Goal: Find specific page/section: Find specific page/section

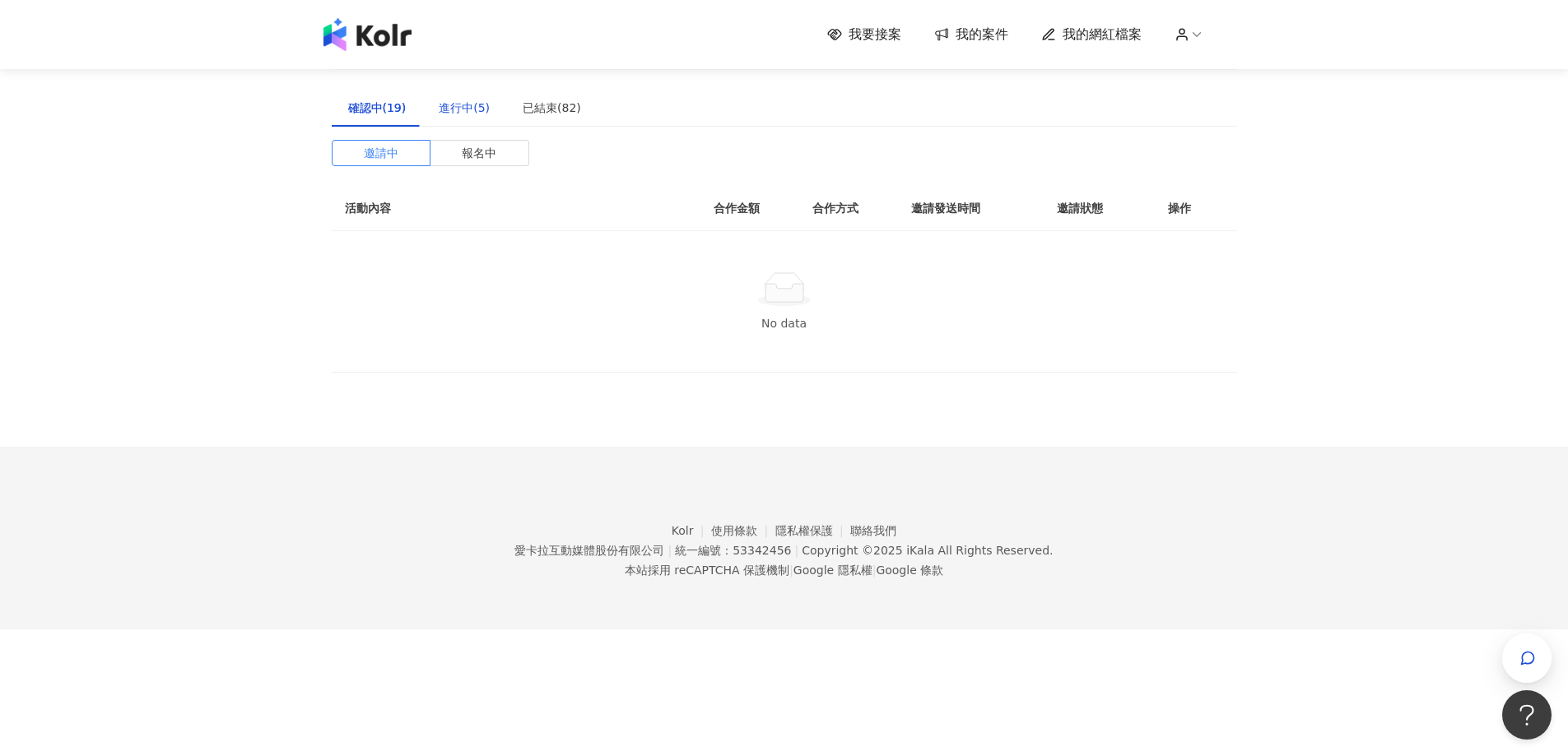
click at [474, 111] on div "進行中(5)" at bounding box center [464, 107] width 51 height 18
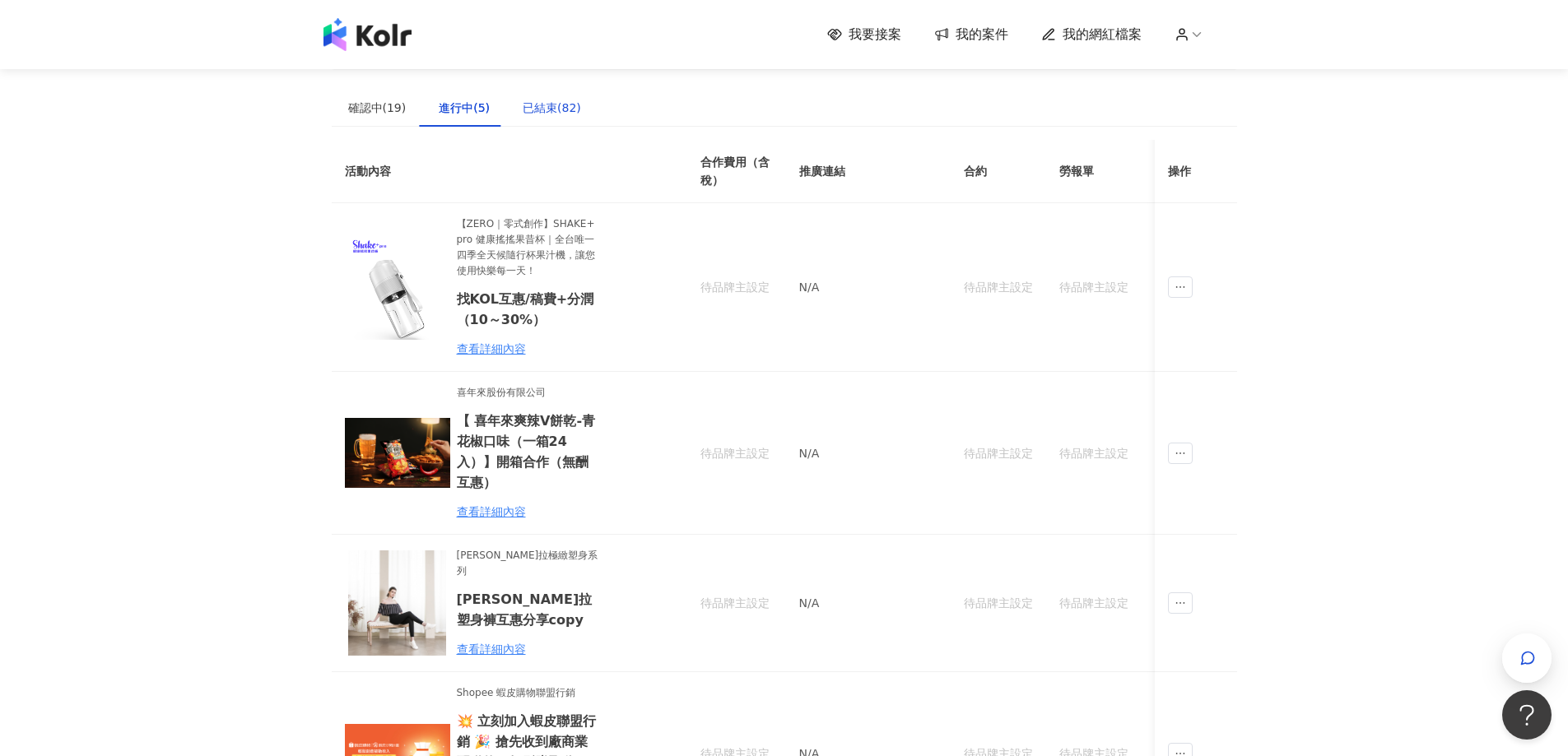
click at [559, 107] on div "已結束(82)" at bounding box center [552, 107] width 59 height 18
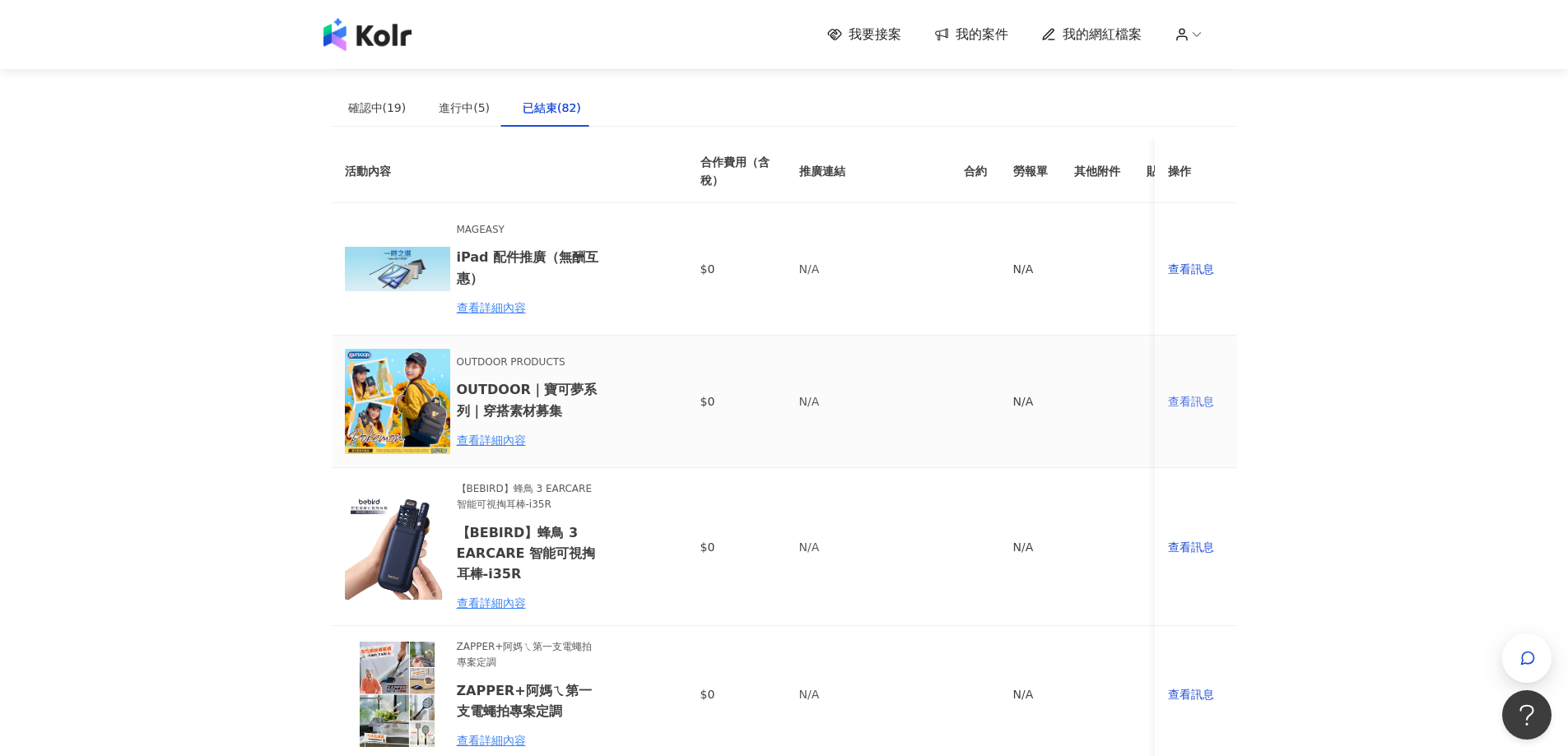
click at [1181, 402] on div "查看訊息" at bounding box center [1195, 400] width 56 height 18
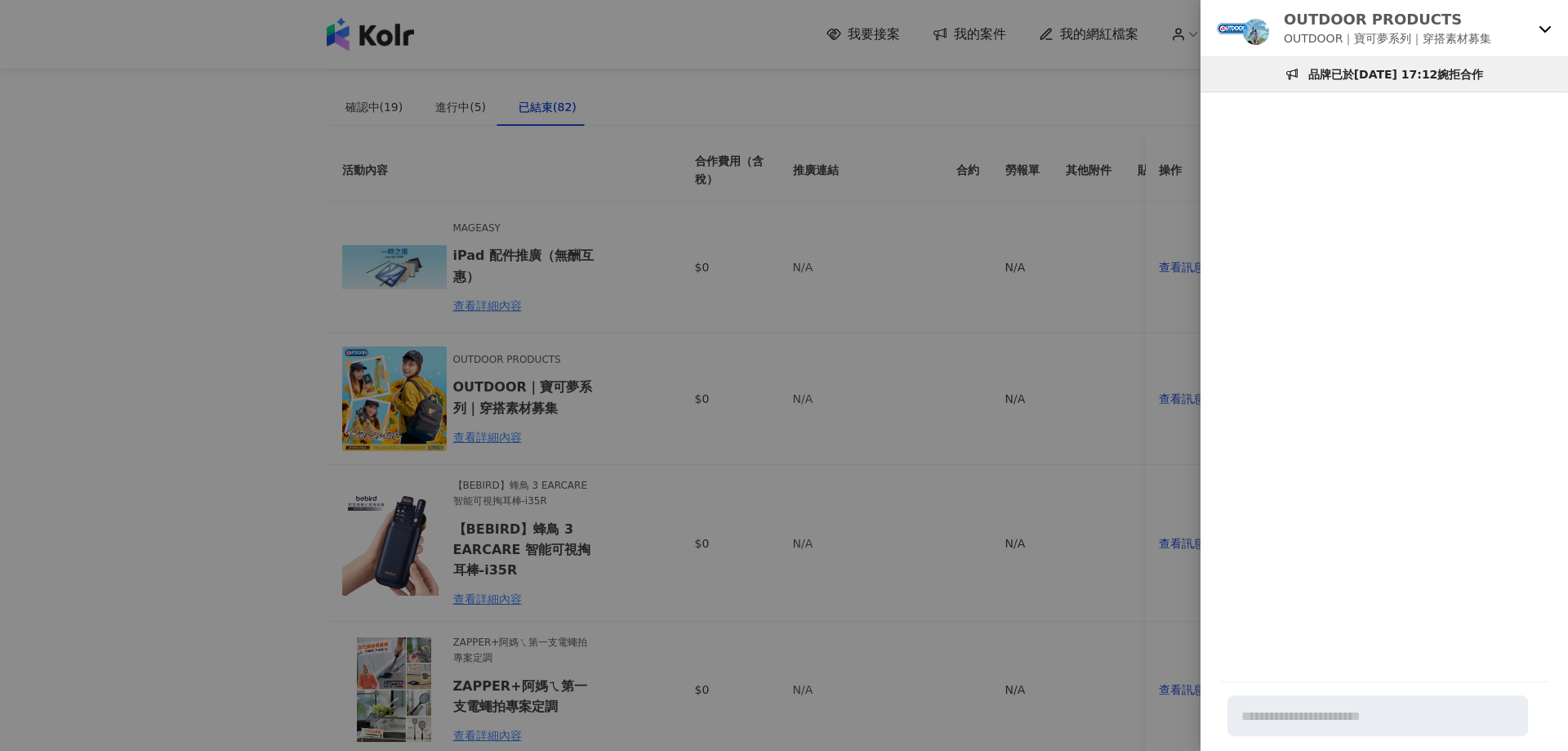
click at [1037, 230] on div at bounding box center [784, 376] width 1568 height 751
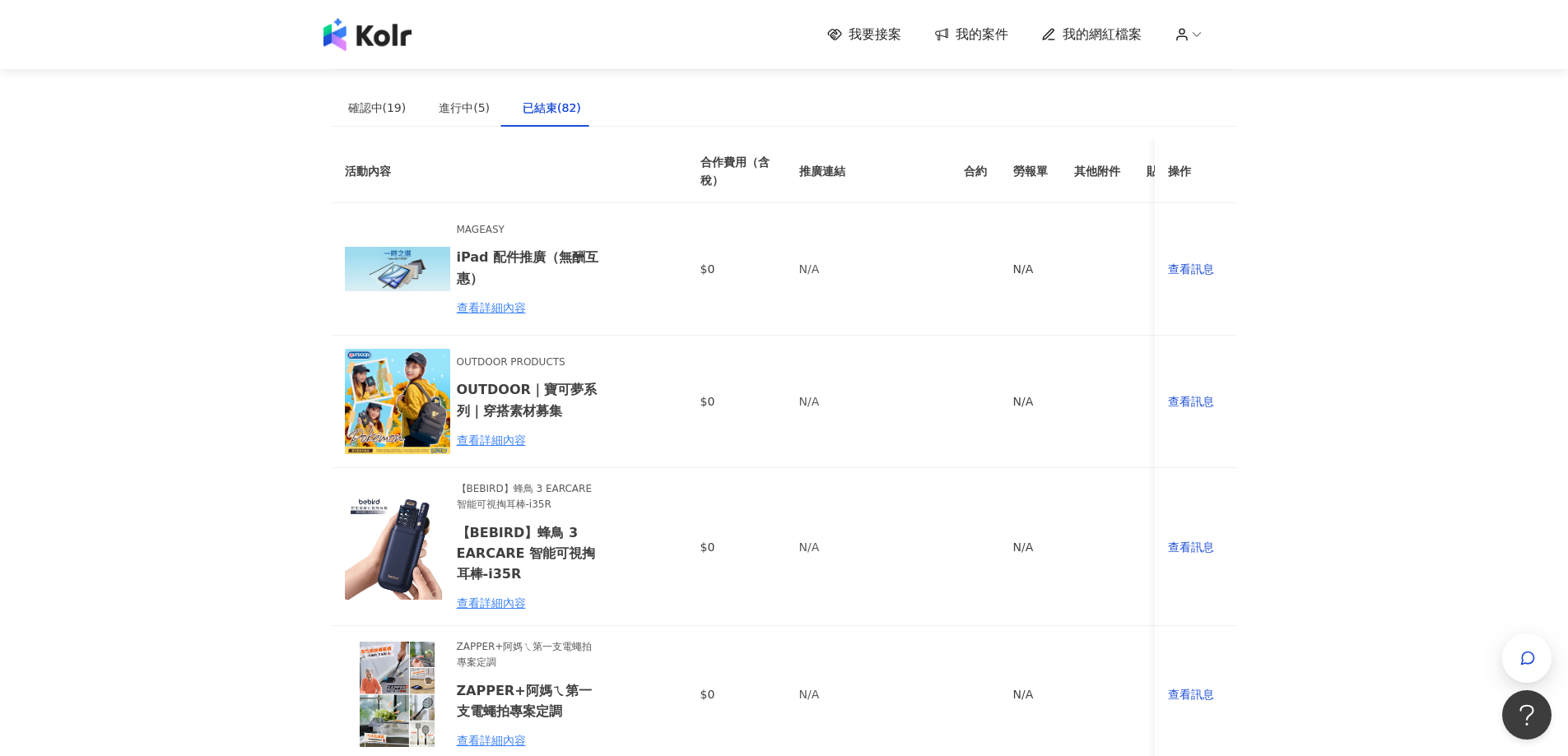
click at [374, 55] on div "我要接案 我的案件 我的網紅檔案" at bounding box center [784, 35] width 1568 height 69
click at [388, 42] on img at bounding box center [367, 34] width 88 height 33
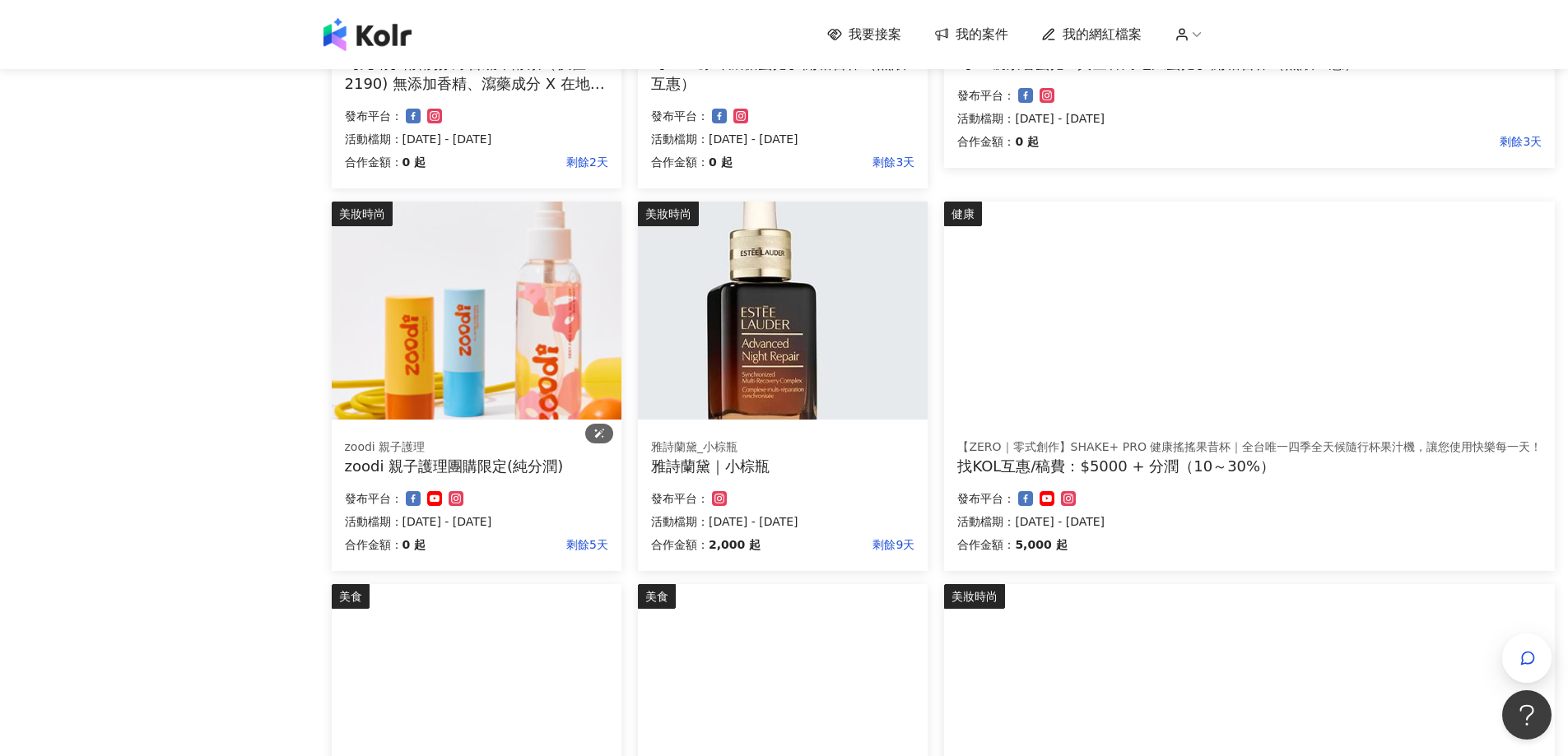
scroll to position [494, 0]
